Goal: Task Accomplishment & Management: Manage account settings

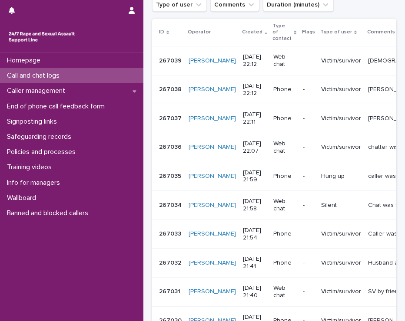
scroll to position [151, 0]
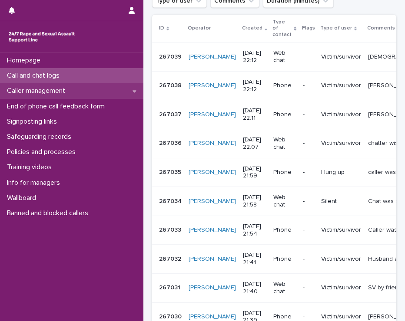
click at [55, 92] on p "Caller management" at bounding box center [37, 91] width 69 height 8
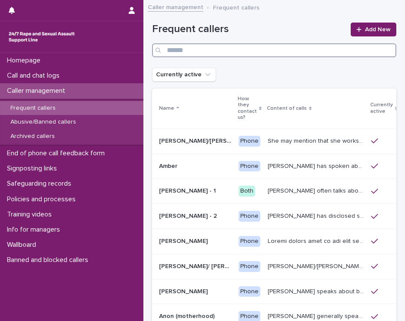
click at [205, 50] on input "Search" at bounding box center [274, 50] width 244 height 14
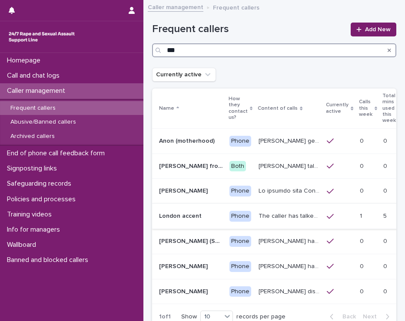
type input "***"
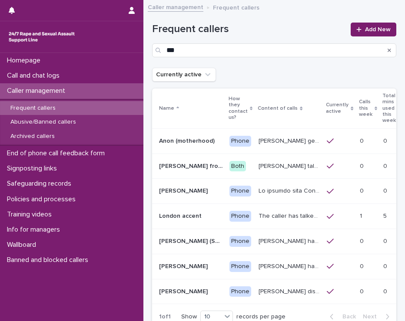
click at [258, 220] on div "The caller has talked about being paid for sex with older men. Gang ‘leaders’ a…" at bounding box center [288, 216] width 61 height 14
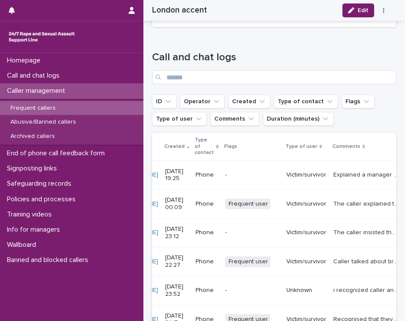
scroll to position [0, 80]
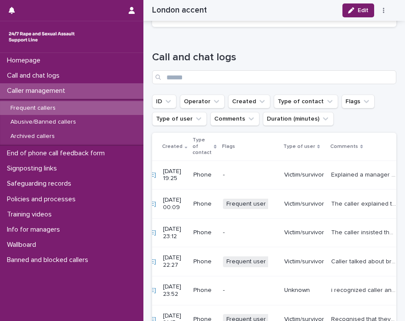
click at [331, 172] on p "Explained a manager wanted to speak to them. They didn't want to do that so hun…" at bounding box center [364, 174] width 66 height 9
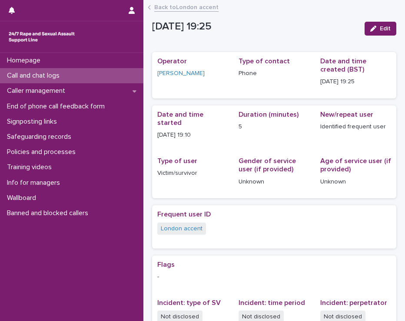
click at [161, 5] on link "Back to London accent" at bounding box center [186, 7] width 64 height 10
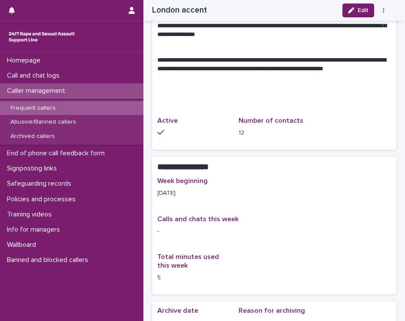
scroll to position [594, 0]
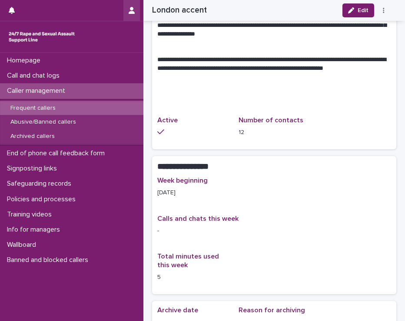
click at [130, 7] on button "button" at bounding box center [131, 10] width 17 height 21
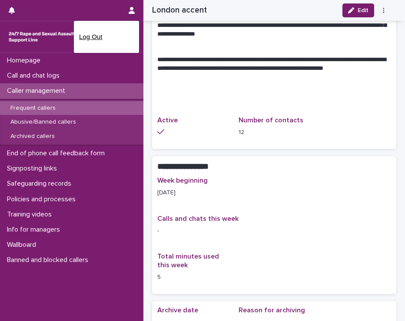
click at [100, 34] on p "Log Out" at bounding box center [106, 37] width 55 height 15
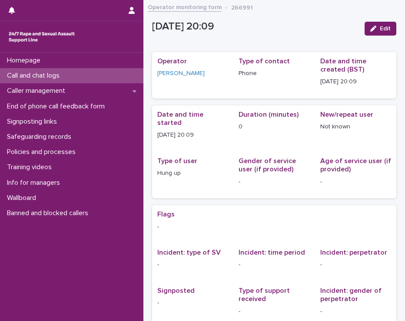
click at [37, 78] on p "Call and chat logs" at bounding box center [34, 76] width 63 height 8
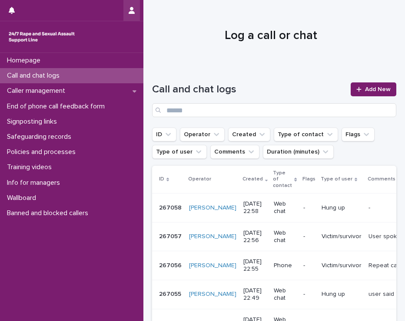
click at [129, 13] on icon "button" at bounding box center [132, 10] width 6 height 7
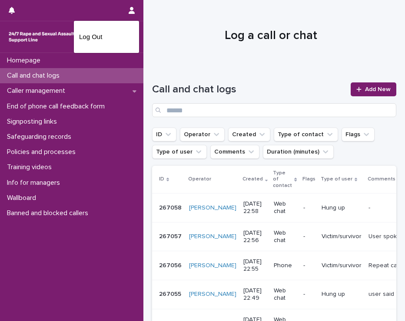
click at [109, 48] on div "Log Out" at bounding box center [106, 37] width 65 height 32
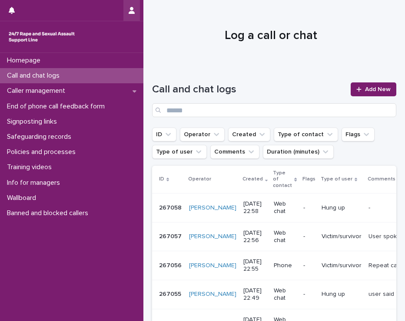
click at [133, 15] on button "button" at bounding box center [131, 10] width 17 height 21
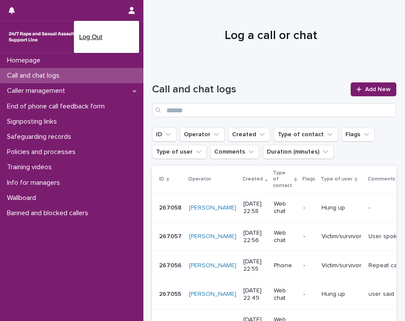
click at [109, 33] on p "Log Out" at bounding box center [106, 37] width 55 height 15
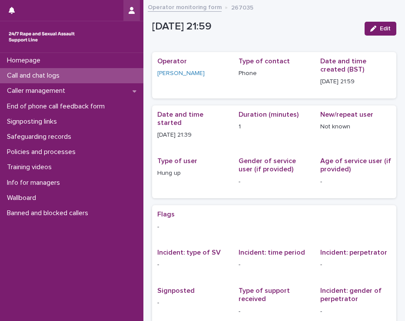
click at [136, 5] on button "button" at bounding box center [131, 10] width 17 height 21
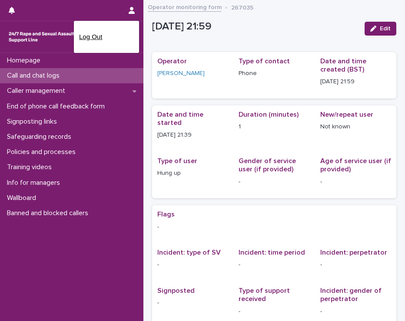
click at [100, 41] on p "Log Out" at bounding box center [106, 37] width 55 height 15
